Goal: Task Accomplishment & Management: Manage account settings

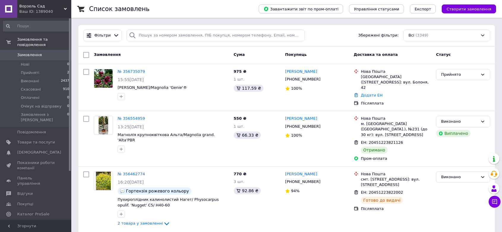
scroll to position [38, 0]
click at [33, 150] on span "[DEMOGRAPHIC_DATA]" at bounding box center [39, 152] width 44 height 5
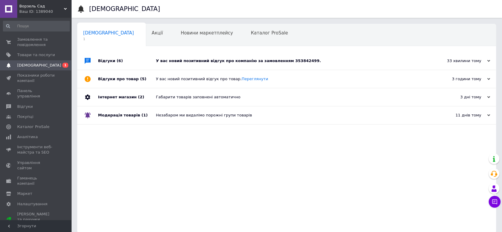
click at [198, 61] on div "У вас новий позитивний відгук про компанію за замовленням 353842499." at bounding box center [293, 60] width 275 height 5
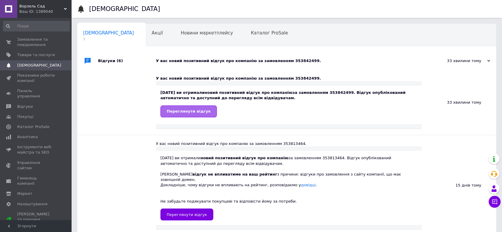
click at [192, 110] on span "Переглянути відгук" at bounding box center [189, 111] width 44 height 4
click at [283, 59] on div "У вас новий позитивний відгук про компанію за замовленням 353842499." at bounding box center [293, 60] width 275 height 5
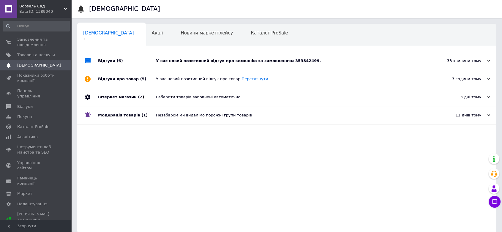
click at [288, 60] on div "У вас новий позитивний відгук про компанію за замовленням 353842499." at bounding box center [293, 60] width 275 height 5
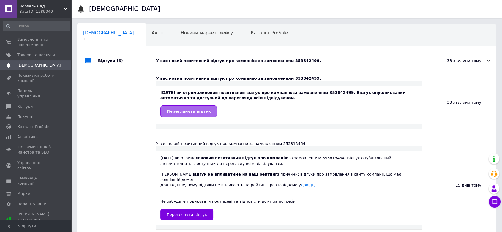
click at [195, 111] on span "Переглянути відгук" at bounding box center [189, 111] width 44 height 4
click at [175, 43] on div "Новини маркетплейсу 0" at bounding box center [210, 35] width 70 height 23
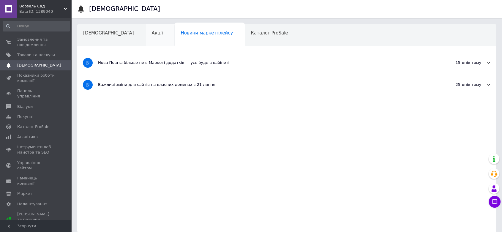
click at [146, 39] on div "Акції" at bounding box center [160, 35] width 29 height 23
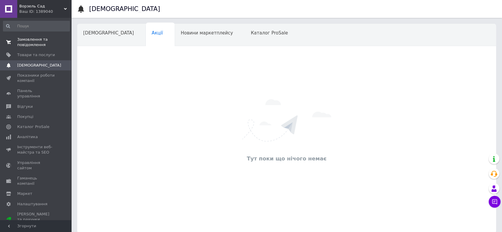
click at [31, 39] on span "Замовлення та повідомлення" at bounding box center [36, 42] width 38 height 11
